Goal: Find specific page/section: Find specific page/section

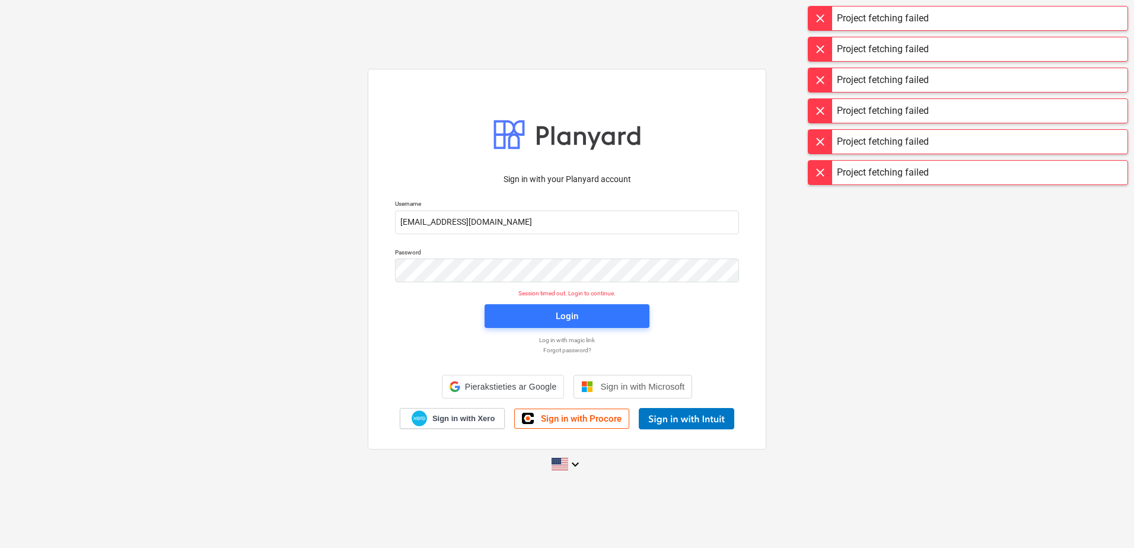
click at [640, 332] on div "Login" at bounding box center [566, 316] width 179 height 38
click at [621, 294] on p "Session timed out. Login to continue." at bounding box center [567, 293] width 358 height 8
click at [620, 299] on div "Login" at bounding box center [566, 316] width 179 height 38
click at [607, 329] on div "Login" at bounding box center [566, 316] width 179 height 38
click at [608, 306] on button "Login" at bounding box center [566, 316] width 165 height 24
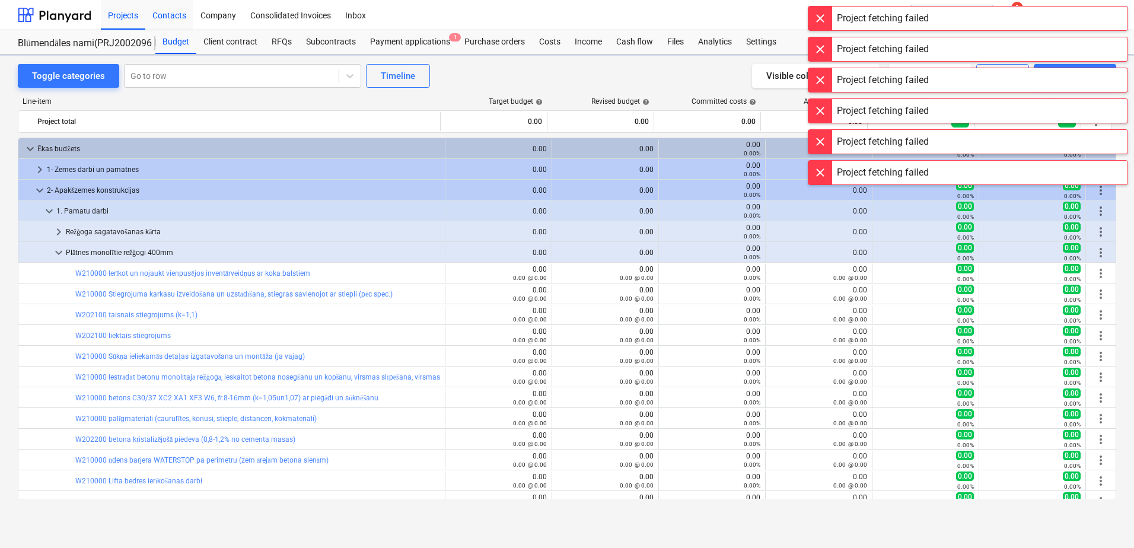
click at [163, 15] on div "Contacts" at bounding box center [169, 14] width 48 height 30
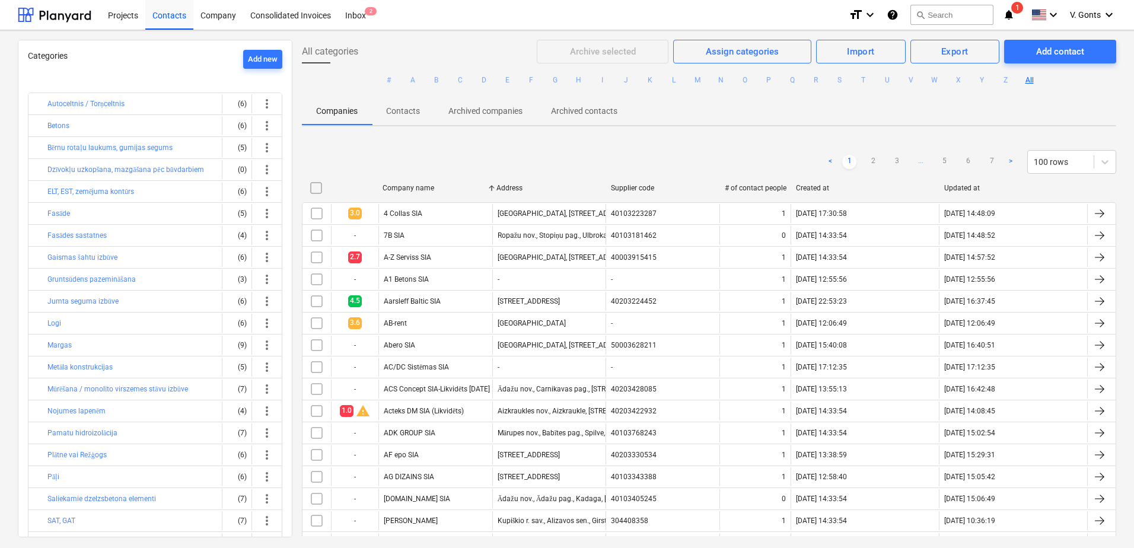
click at [954, 15] on div "Project fetching failed" at bounding box center [968, 12] width 320 height 25
click at [938, 11] on div "Project fetching failed" at bounding box center [968, 12] width 320 height 25
click at [952, 14] on div "Project fetching failed" at bounding box center [968, 12] width 320 height 25
click at [413, 105] on p "Contacts" at bounding box center [403, 111] width 34 height 12
click at [404, 109] on p "Contacts" at bounding box center [403, 111] width 34 height 12
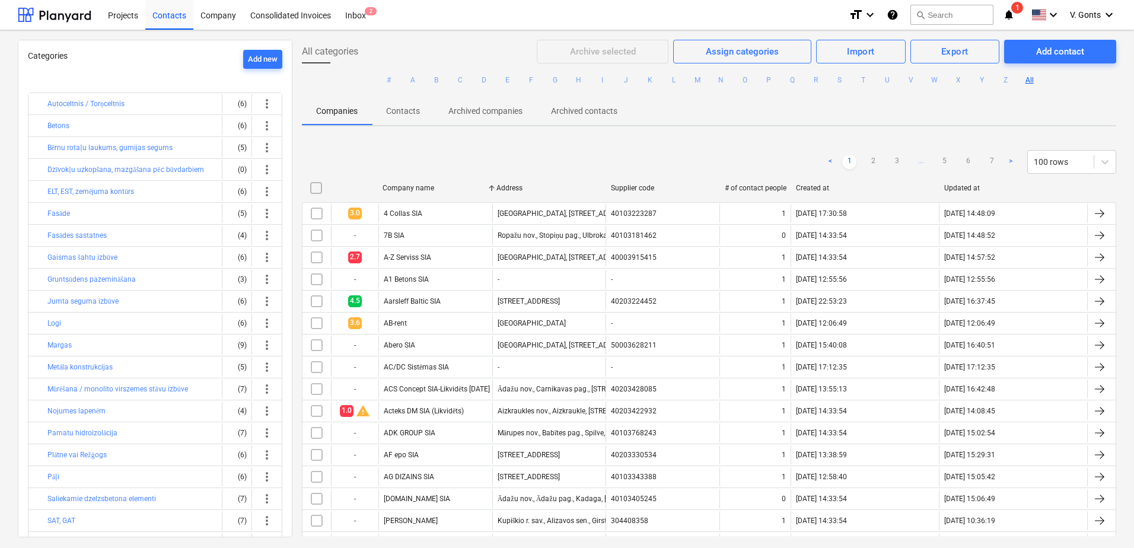
click at [345, 112] on p "Companies" at bounding box center [337, 111] width 42 height 12
click at [409, 106] on p "Contacts" at bounding box center [403, 111] width 34 height 12
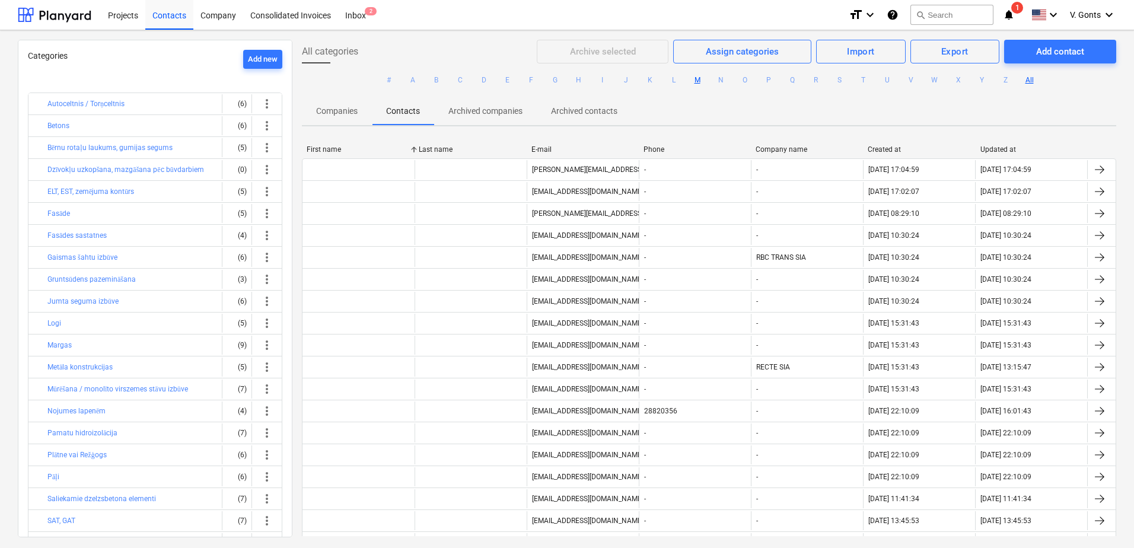
click at [700, 81] on button "M" at bounding box center [697, 80] width 14 height 14
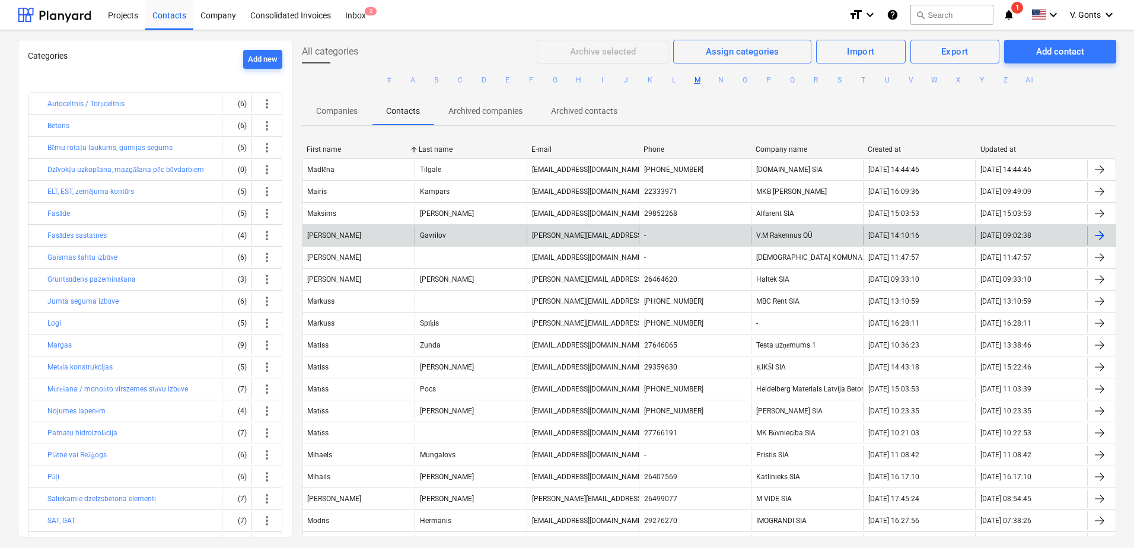
scroll to position [496, 0]
